Goal: Task Accomplishment & Management: Use online tool/utility

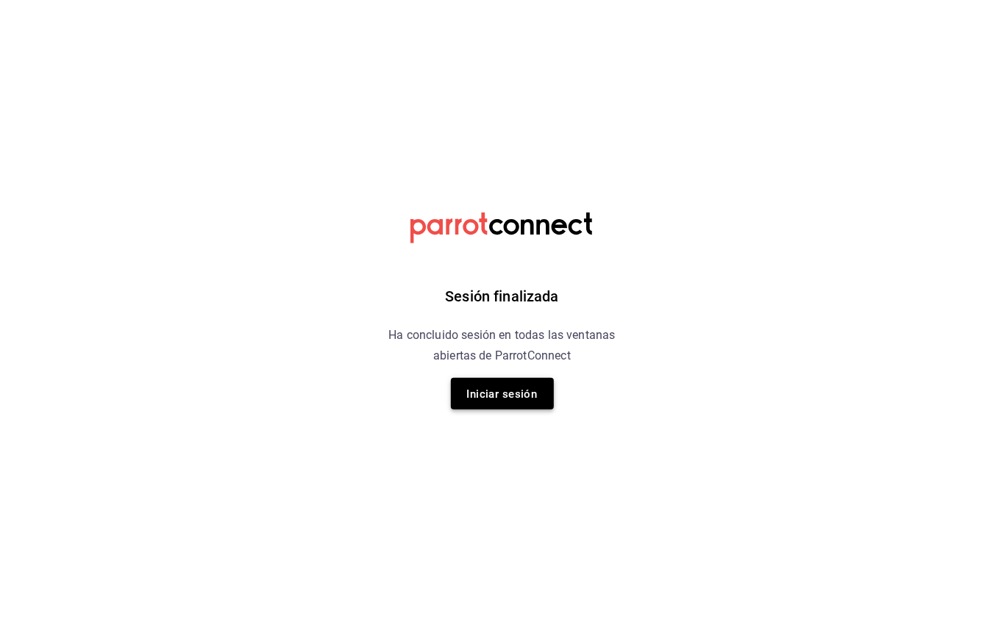
click at [511, 393] on font "Iniciar sesión" at bounding box center [502, 394] width 71 height 13
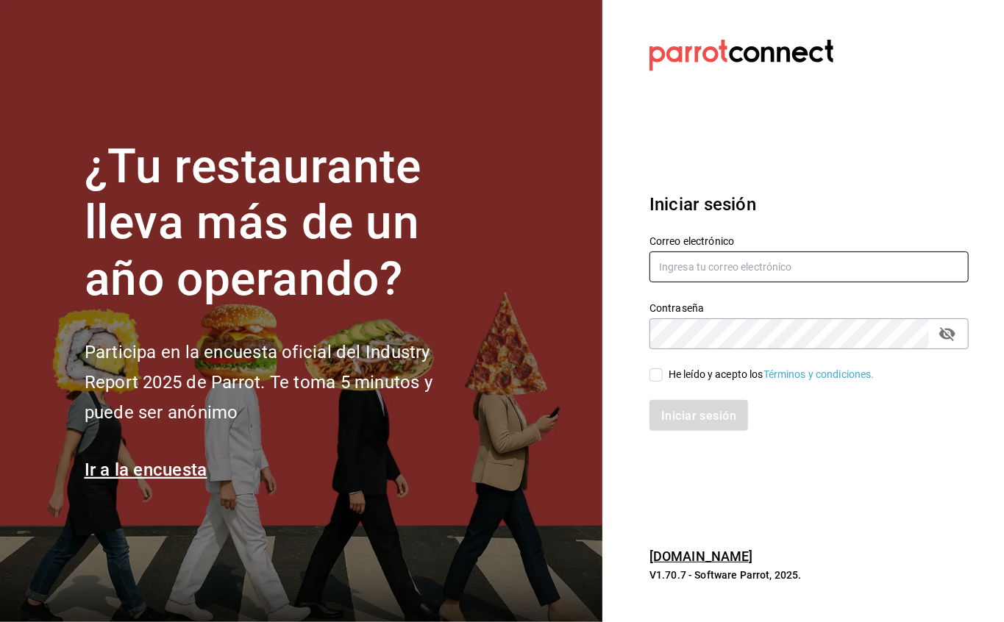
type input "facturacion@sanjuangrill.com"
drag, startPoint x: 633, startPoint y: 371, endPoint x: 658, endPoint y: 375, distance: 25.4
click at [634, 371] on div "He leído y acepto los Términos y condiciones." at bounding box center [800, 366] width 337 height 34
click at [652, 375] on input "He leído y acepto los Términos y condiciones." at bounding box center [656, 375] width 13 height 13
checkbox input "true"
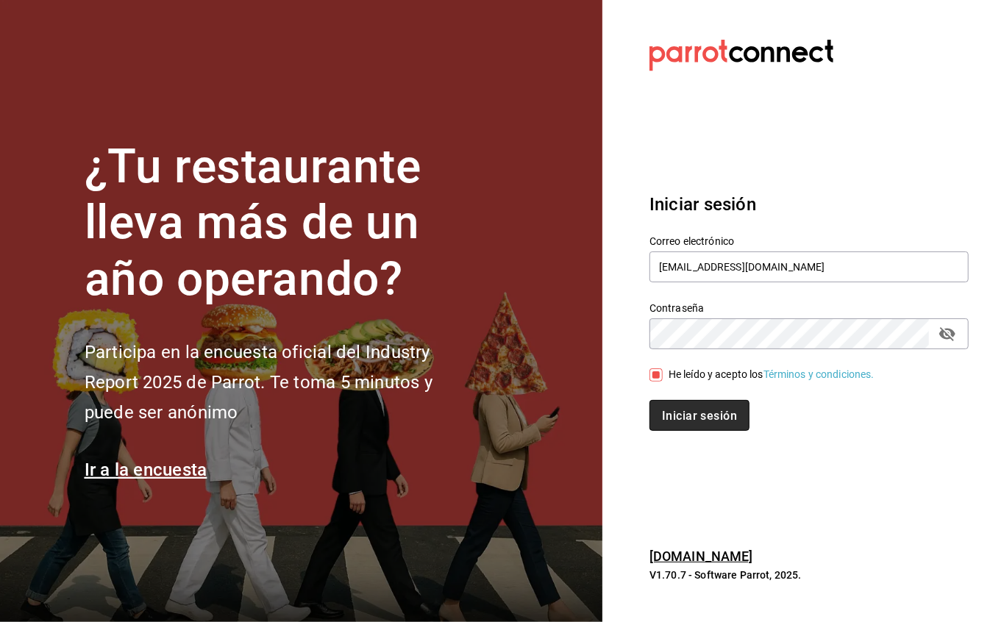
click at [694, 410] on font "Iniciar sesión" at bounding box center [699, 416] width 75 height 14
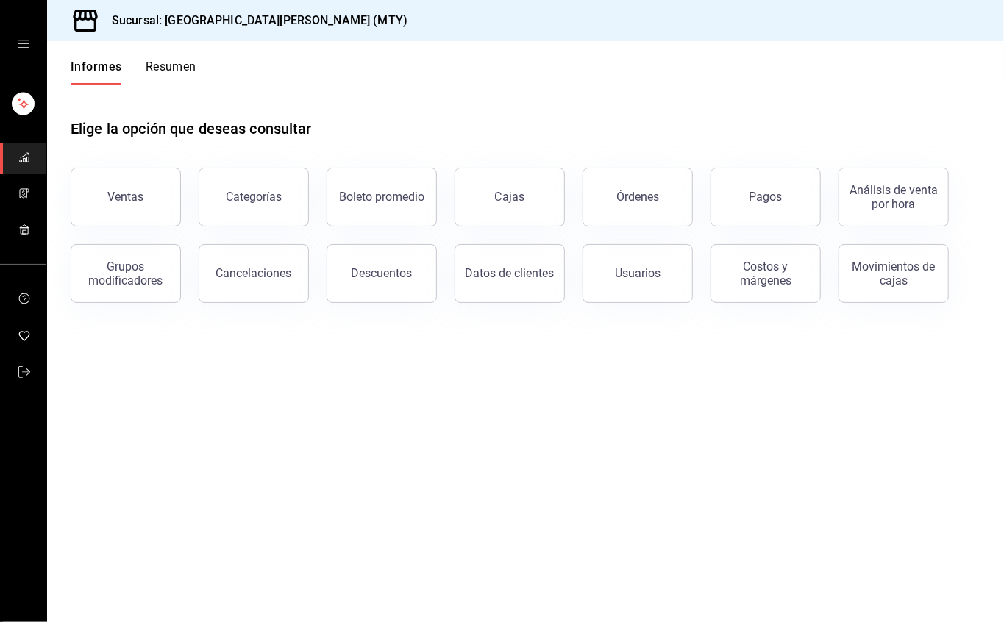
click at [141, 213] on button "Ventas" at bounding box center [126, 197] width 110 height 59
click at [142, 202] on html "Sucursal: [PERSON_NAME] (MTY) Informes Resumen Elige la opción que deseas consu…" at bounding box center [502, 311] width 1004 height 622
click at [145, 204] on html "Sucursal: [PERSON_NAME] (MTY) Informes Resumen Elige la opción que deseas consu…" at bounding box center [502, 311] width 1004 height 622
